Goal: Task Accomplishment & Management: Use online tool/utility

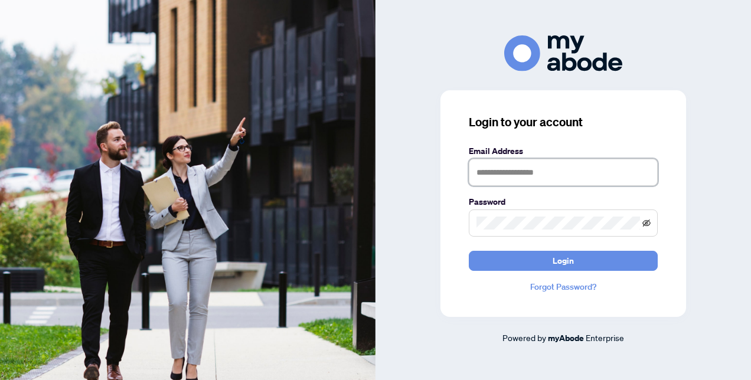
type input "**********"
click at [645, 221] on icon "eye-invisible" at bounding box center [646, 223] width 8 height 8
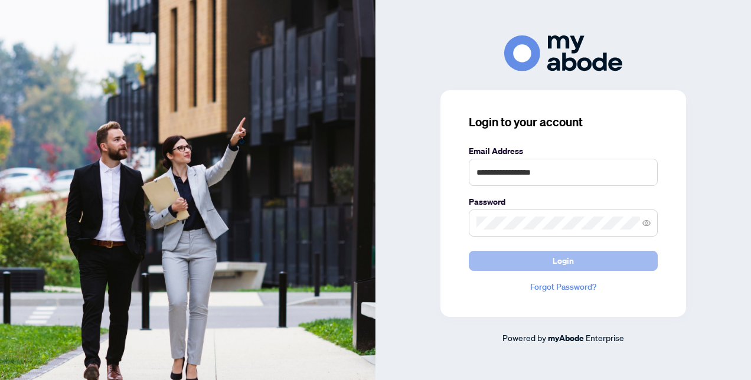
click at [542, 269] on button "Login" at bounding box center [563, 261] width 189 height 20
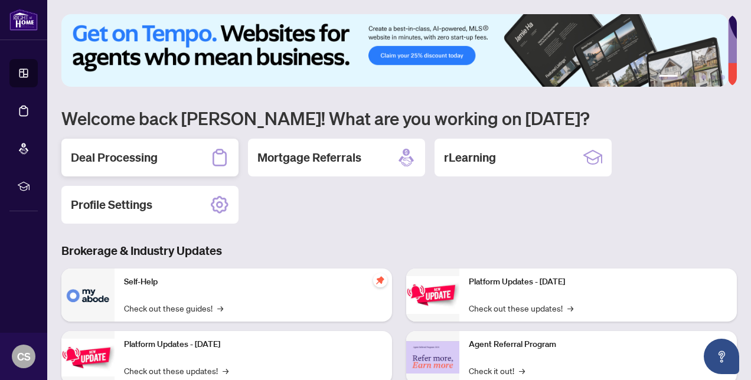
click at [137, 158] on h2 "Deal Processing" at bounding box center [114, 157] width 87 height 17
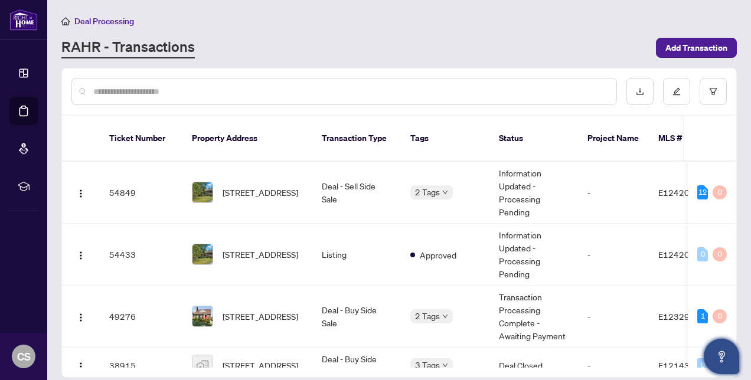
click at [721, 355] on icon "Open asap" at bounding box center [721, 355] width 6 height 8
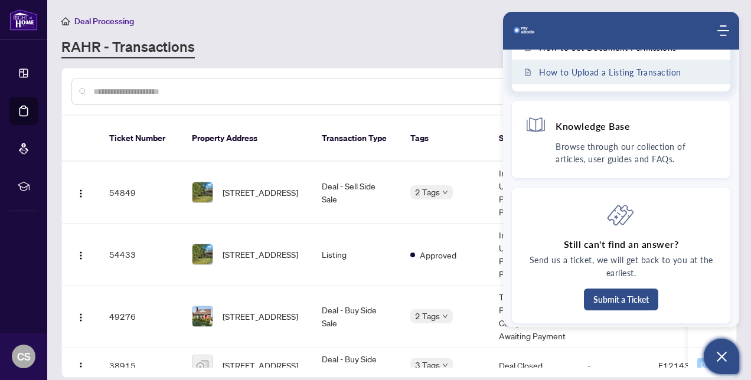
scroll to position [121, 0]
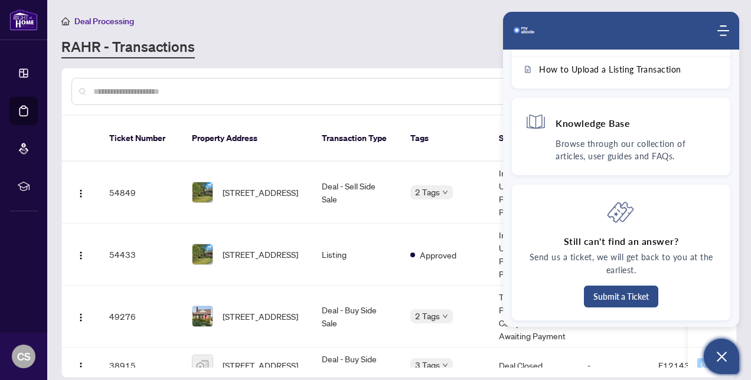
click at [352, 42] on div "RAHR - Transactions" at bounding box center [354, 47] width 587 height 21
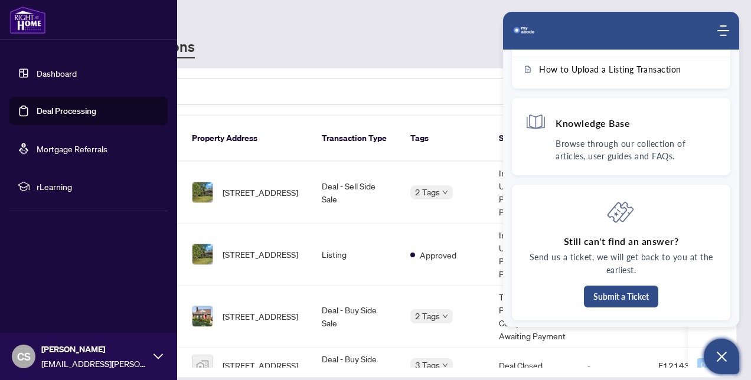
click at [37, 70] on link "Dashboard" at bounding box center [57, 73] width 40 height 11
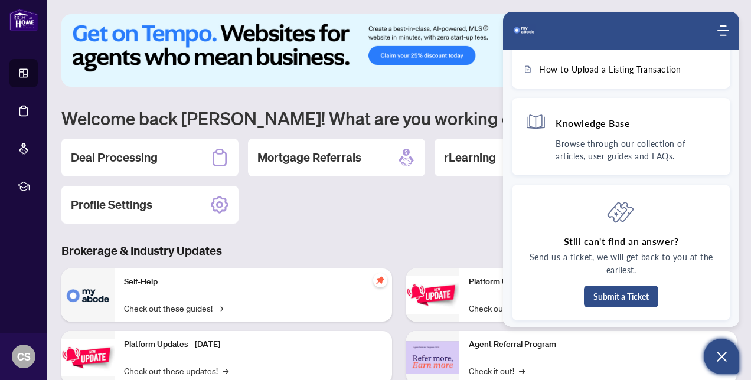
click at [410, 93] on div "1 2 3 4 5 6 Welcome back [PERSON_NAME]! What are you working on [DATE]? Deal Pr…" at bounding box center [398, 270] width 675 height 513
click at [718, 35] on icon "Modules Menu" at bounding box center [723, 31] width 12 height 12
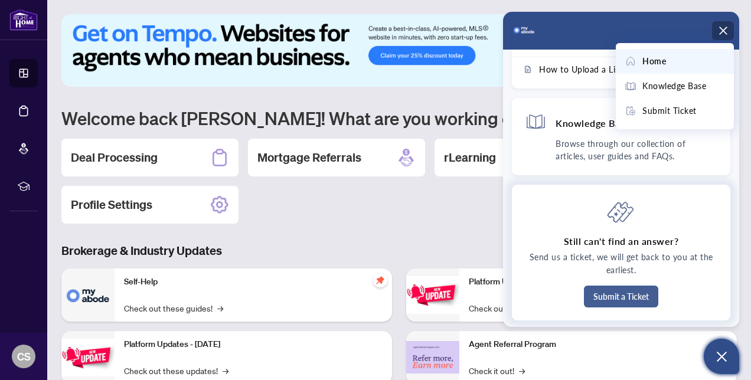
click at [619, 286] on button "Submit a Ticket" at bounding box center [621, 297] width 74 height 22
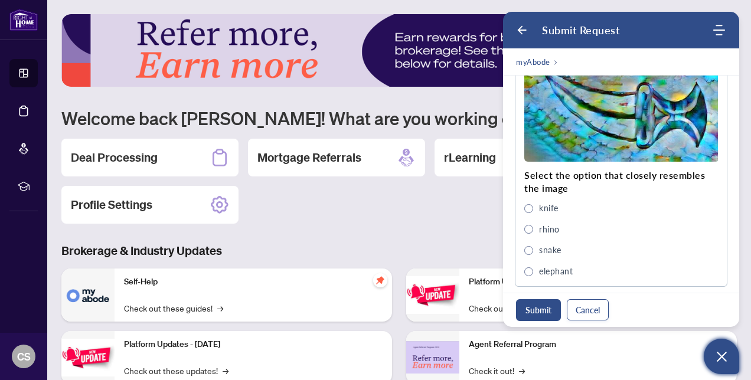
scroll to position [554, 0]
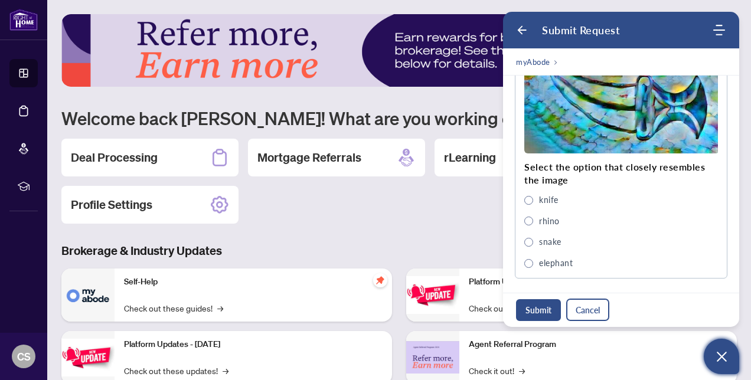
click at [586, 309] on button "Cancel" at bounding box center [588, 309] width 42 height 21
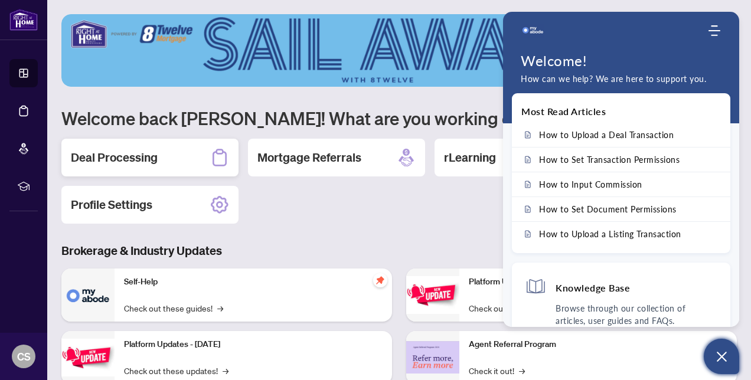
click at [141, 160] on h2 "Deal Processing" at bounding box center [114, 157] width 87 height 17
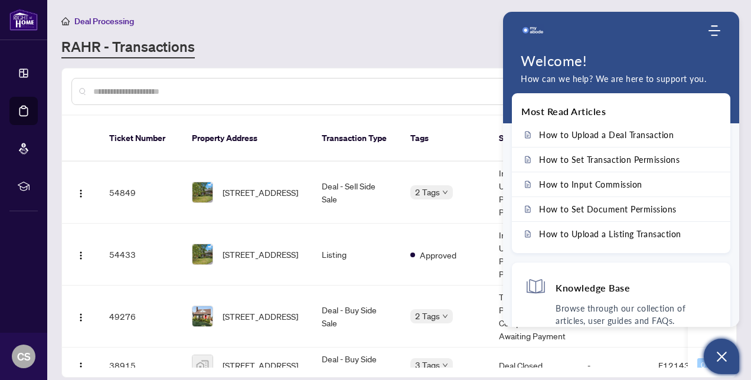
click at [462, 18] on div "Deal Processing" at bounding box center [398, 21] width 675 height 14
